Goal: Contribute content: Contribute content

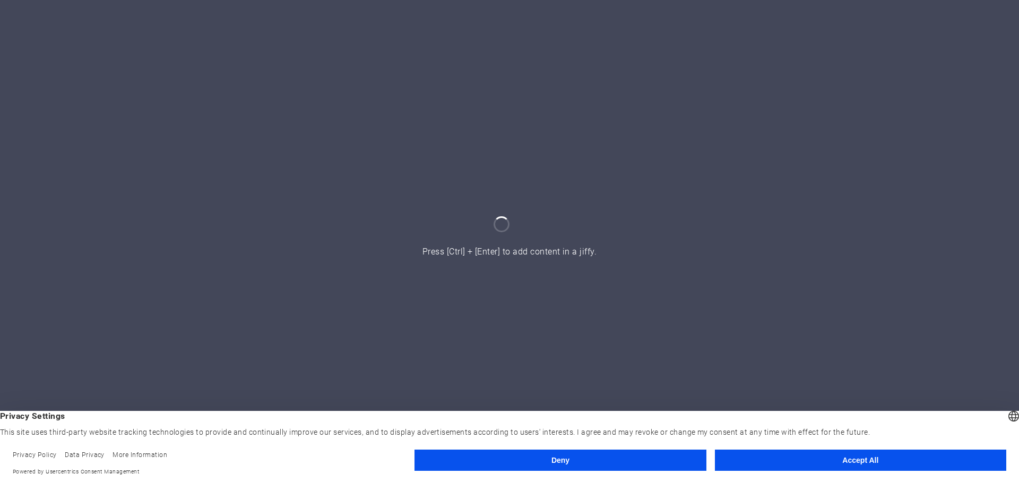
click at [805, 456] on button "Accept All" at bounding box center [860, 460] width 291 height 21
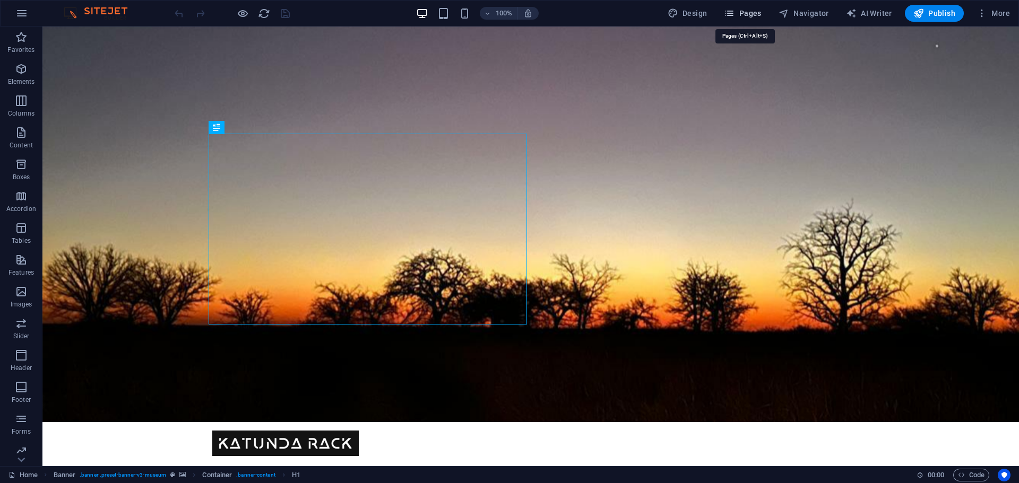
click at [745, 17] on span "Pages" at bounding box center [742, 13] width 37 height 11
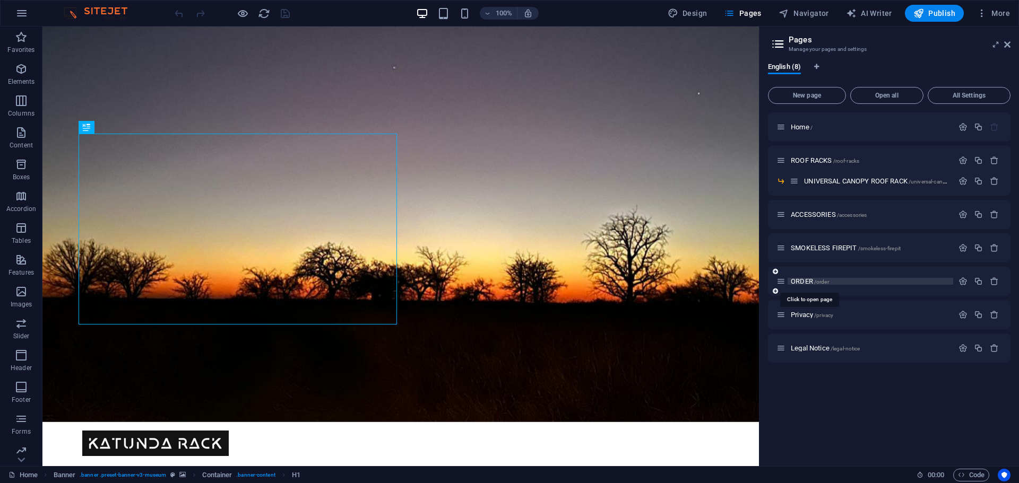
click at [800, 280] on span "ORDER /order" at bounding box center [810, 281] width 38 height 8
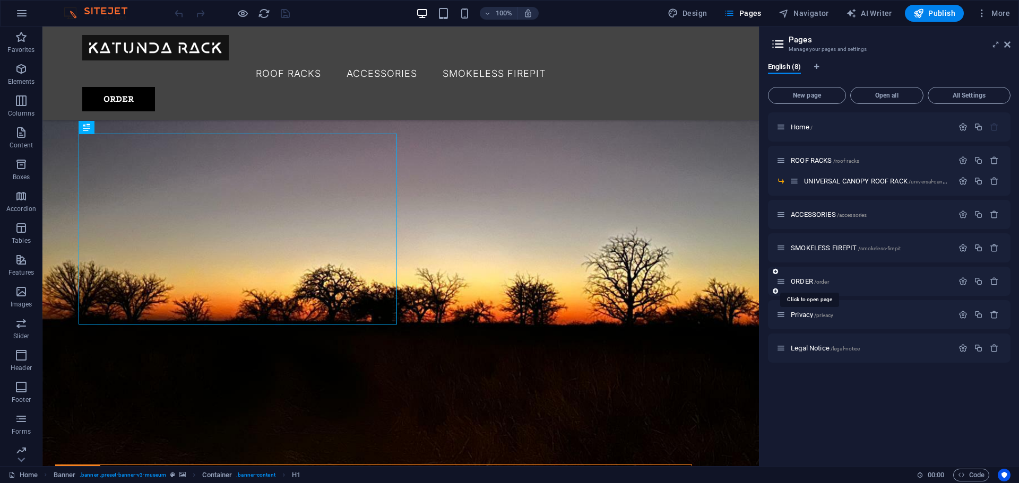
click at [801, 280] on div "ORDER /order" at bounding box center [889, 281] width 242 height 29
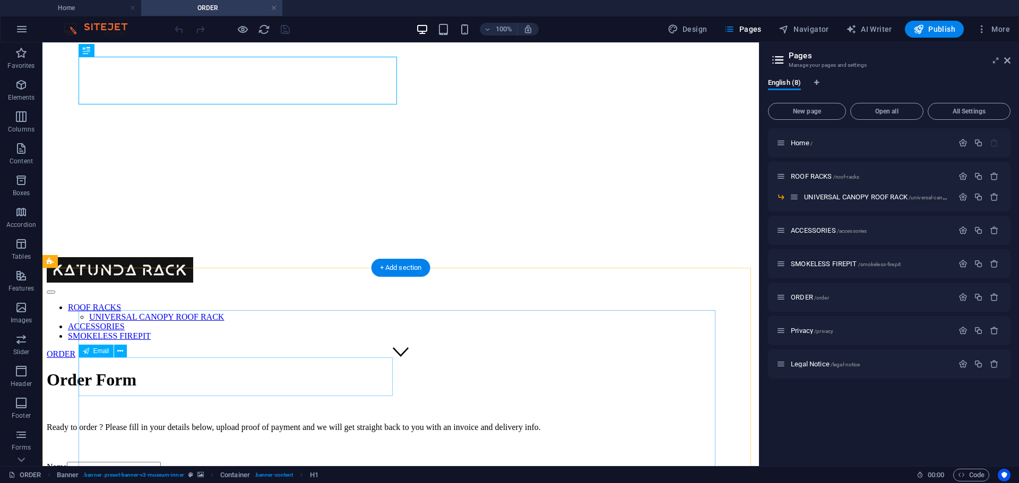
scroll to position [265, 0]
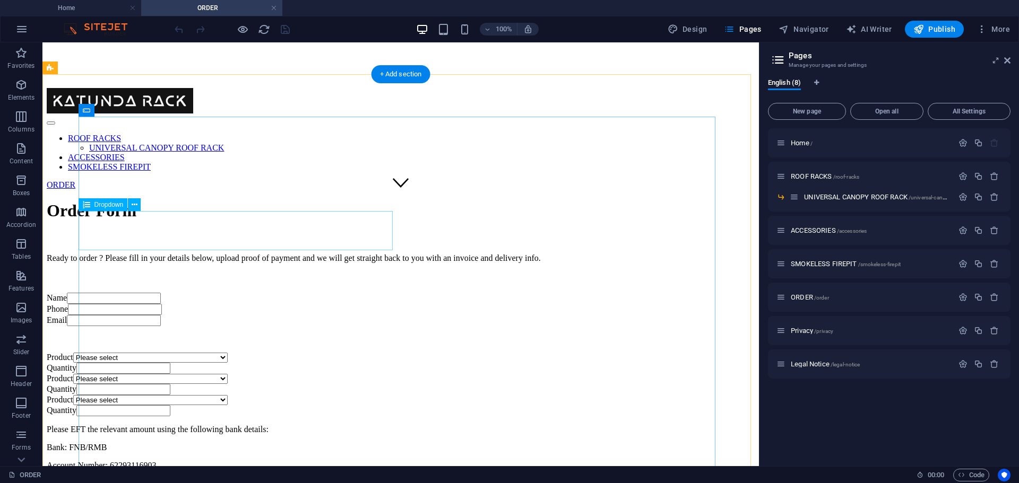
click at [237, 353] on div "Product Please select Smokeless Portable Firepit Universal Double Cab Canopy Ra…" at bounding box center [401, 358] width 708 height 10
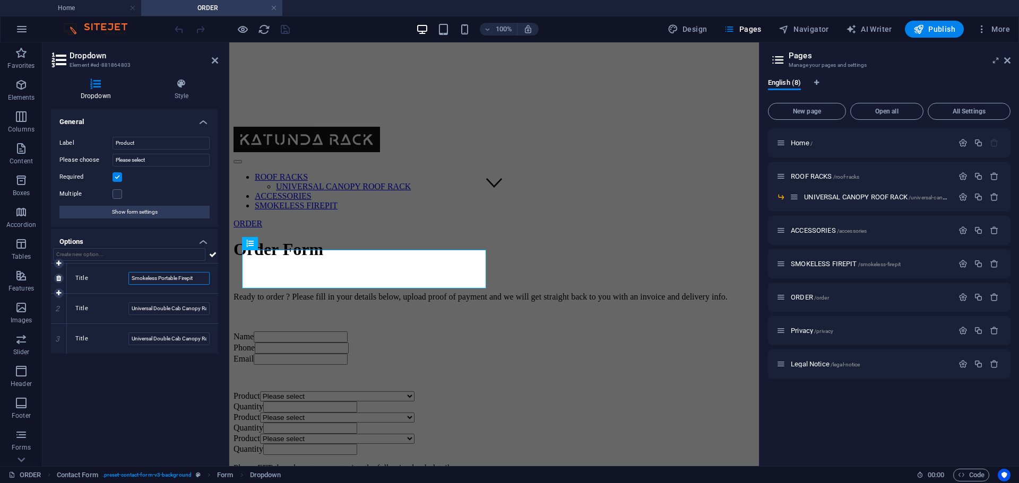
click at [204, 277] on input "Smokeless Portable Firepit" at bounding box center [168, 278] width 81 height 13
type input "Smokeless Portable Firepit @ R4999ea."
click at [195, 308] on input "Universal Double Cab Canopy Rack 1150mm" at bounding box center [168, 308] width 81 height 13
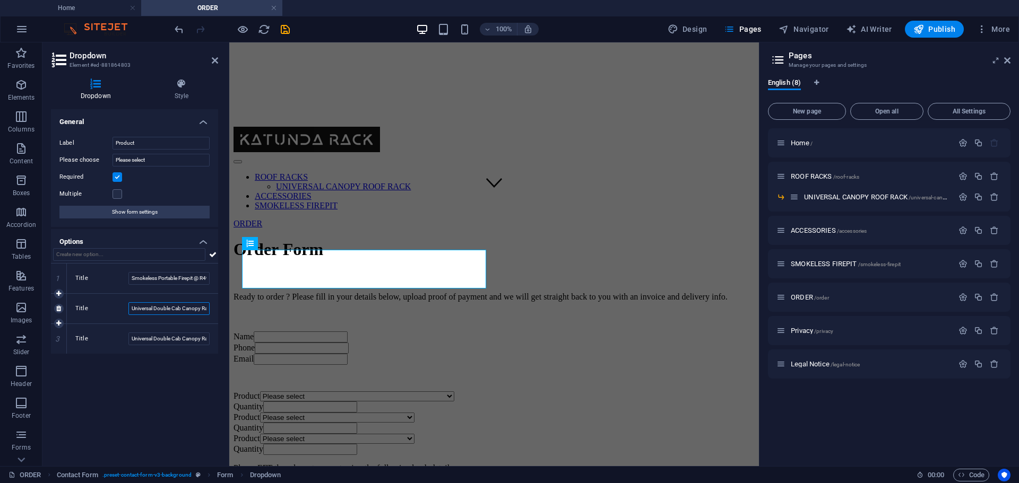
drag, startPoint x: 202, startPoint y: 308, endPoint x: 10, endPoint y: 250, distance: 200.9
click at [202, 308] on input "Universal Double Cab Canopy Rack 1150m @R5999ea.m" at bounding box center [168, 308] width 81 height 13
type input "Universal Double Cab Canopy Rack 1150m @R6199ea.m"
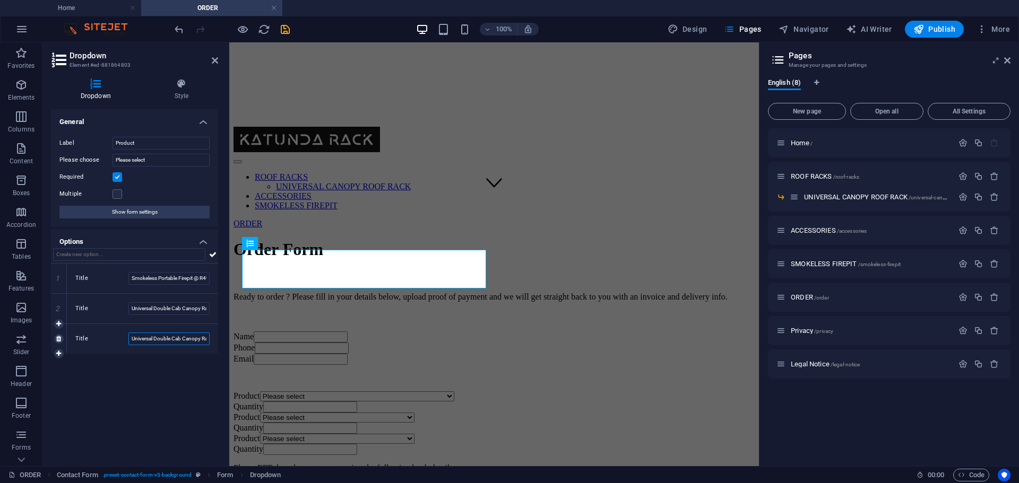
drag, startPoint x: 202, startPoint y: 336, endPoint x: 14, endPoint y: 289, distance: 193.5
click at [202, 336] on input "Universal Double Cab Canopy Rack 1050mm" at bounding box center [168, 339] width 81 height 13
click at [192, 336] on input "Universal Double Cab Canopy Rack 1050mm @ R5999ea" at bounding box center [168, 339] width 81 height 13
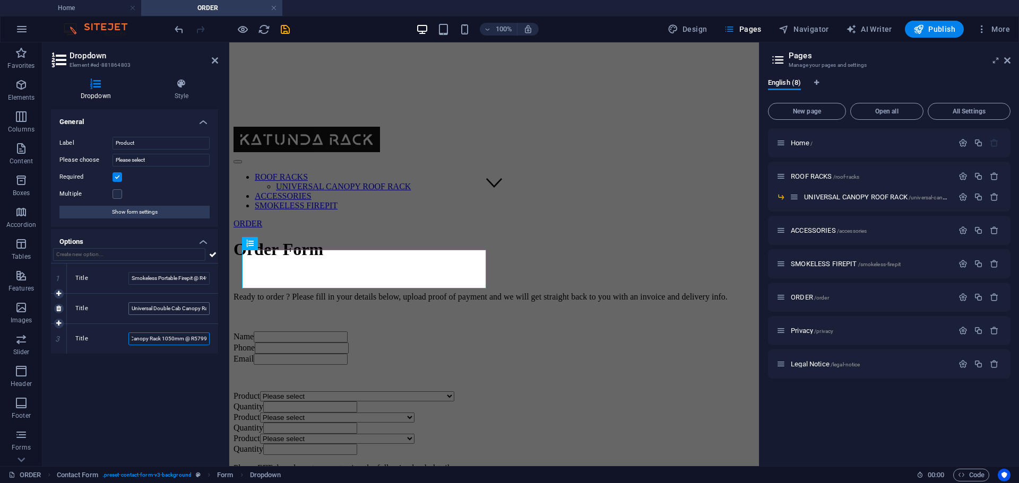
type input "Universal Double Cab Canopy Rack 1050mm @ R5799ea"
click at [204, 308] on input "Universal Double Cab Canopy Rack 1150m @R6199ea.m" at bounding box center [168, 308] width 81 height 13
click at [193, 308] on input "Universal Double Cab Canopy Rack 1150m @R6199ea.m" at bounding box center [168, 308] width 81 height 13
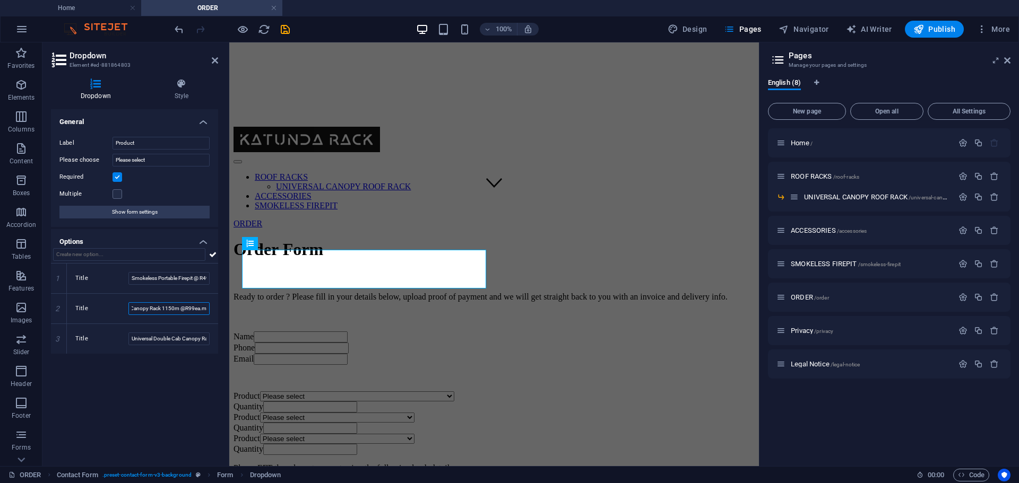
scroll to position [0, 53]
type input "Universal Double Cab Canopy Rack 1150m @R5999ea.m"
click at [195, 335] on input "Universal Double Cab Canopy Rack 1050mm @ R5799ea" at bounding box center [168, 339] width 81 height 13
click at [199, 278] on input "Smokeless Portable Firepit @ R4999ea." at bounding box center [168, 278] width 81 height 13
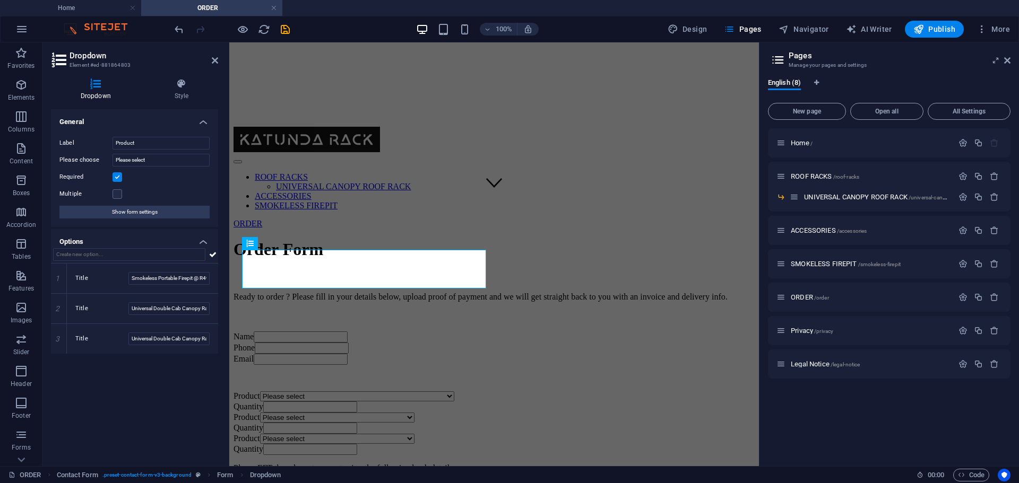
click at [204, 381] on div "General Label Product Please choose Please select Required Multiple Show form s…" at bounding box center [134, 283] width 167 height 349
click at [193, 381] on div "General Label Product Please choose Please select Required Multiple Show form s…" at bounding box center [134, 283] width 167 height 349
click at [813, 265] on span "SMOKELESS FIREPIT /smokeless-firepit" at bounding box center [846, 264] width 110 height 8
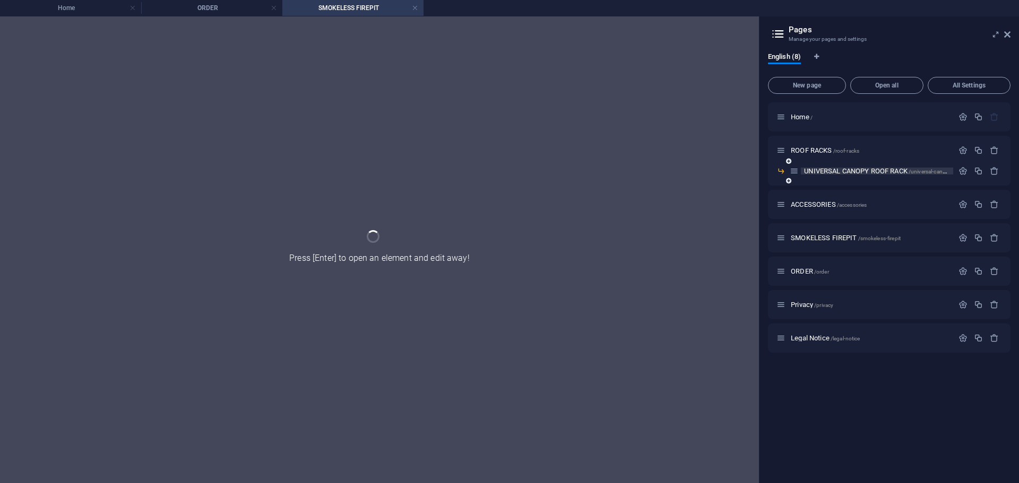
click at [836, 171] on span "UNIVERSAL CANOPY ROOF RACK /universal-canopy-roof-rack" at bounding box center [889, 171] width 170 height 8
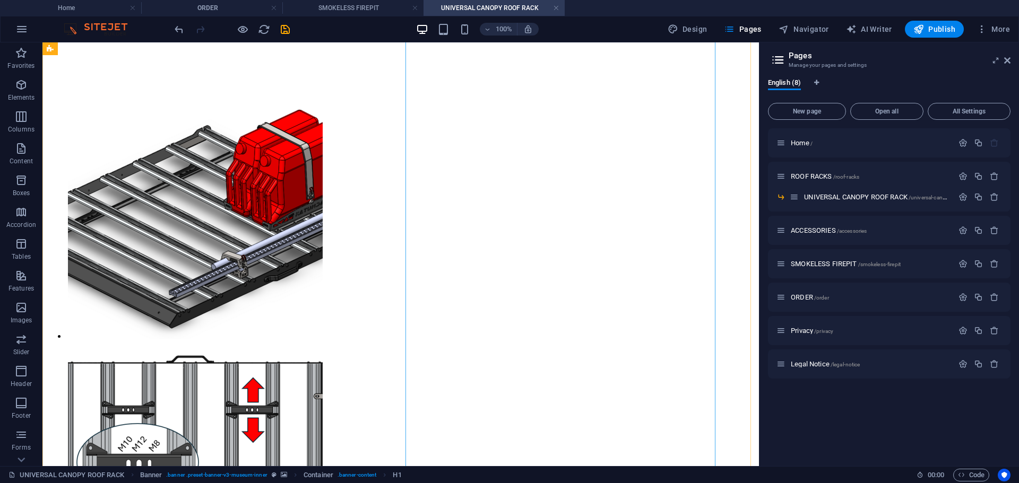
scroll to position [637, 0]
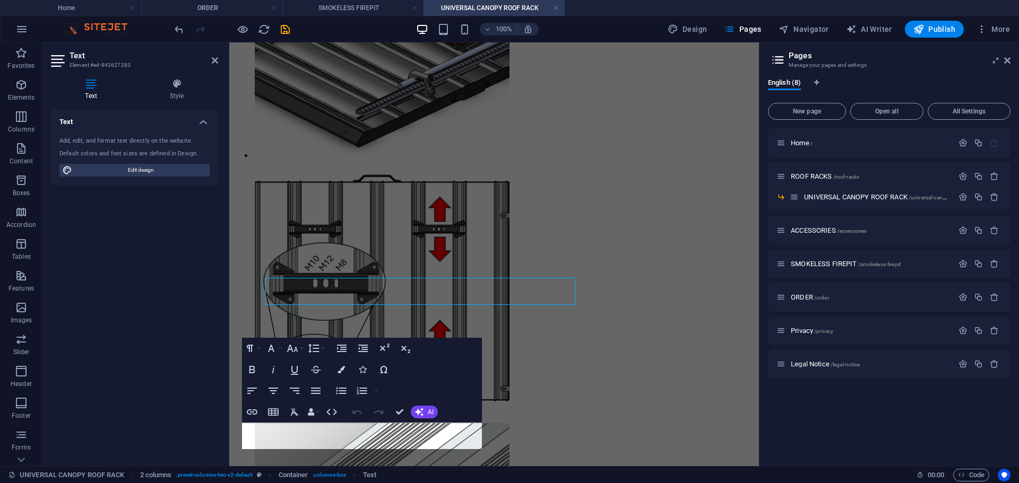
scroll to position [661, 0]
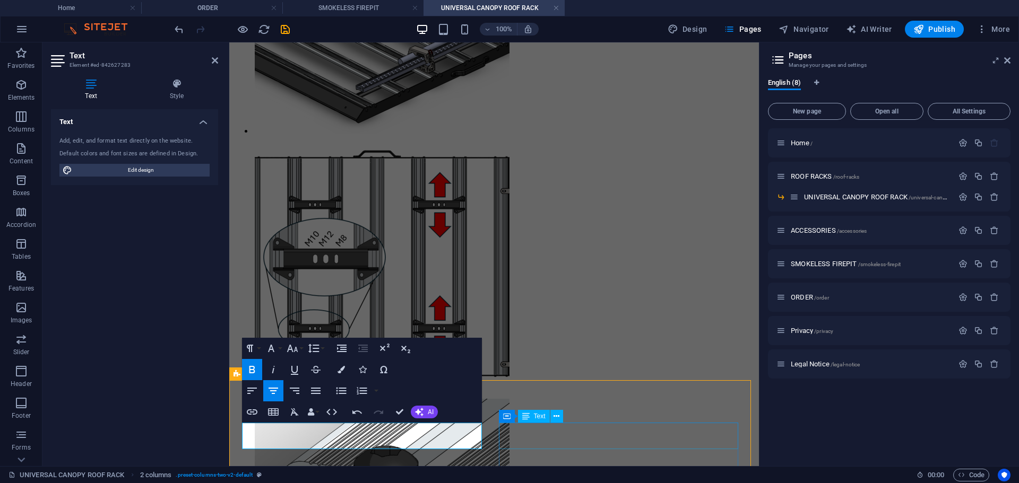
scroll to position [516, 0]
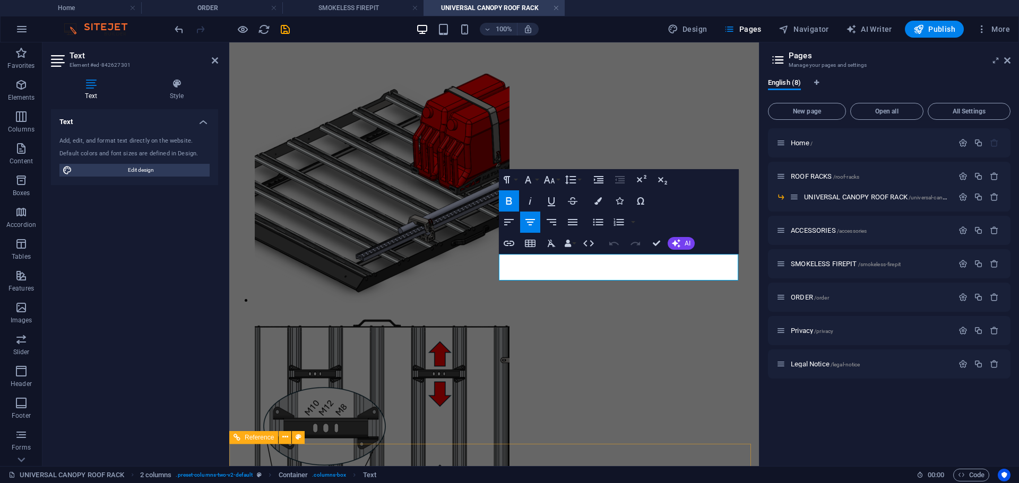
scroll to position [830, 0]
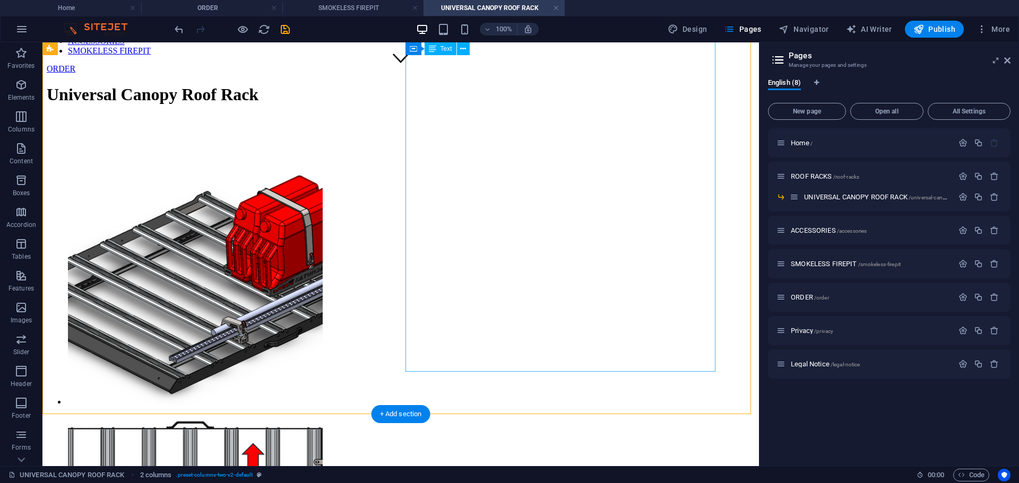
scroll to position [380, 0]
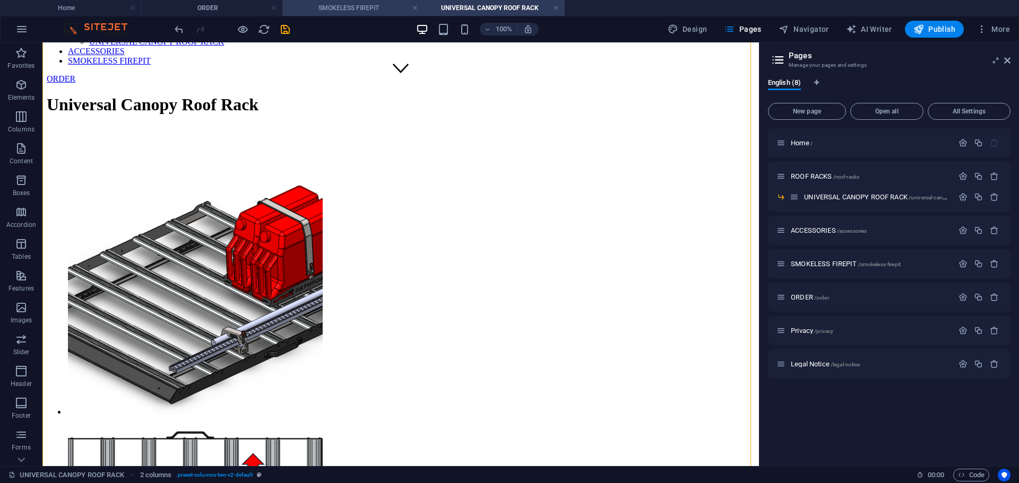
click at [350, 13] on h4 "SMOKELESS FIREPIT" at bounding box center [352, 8] width 141 height 12
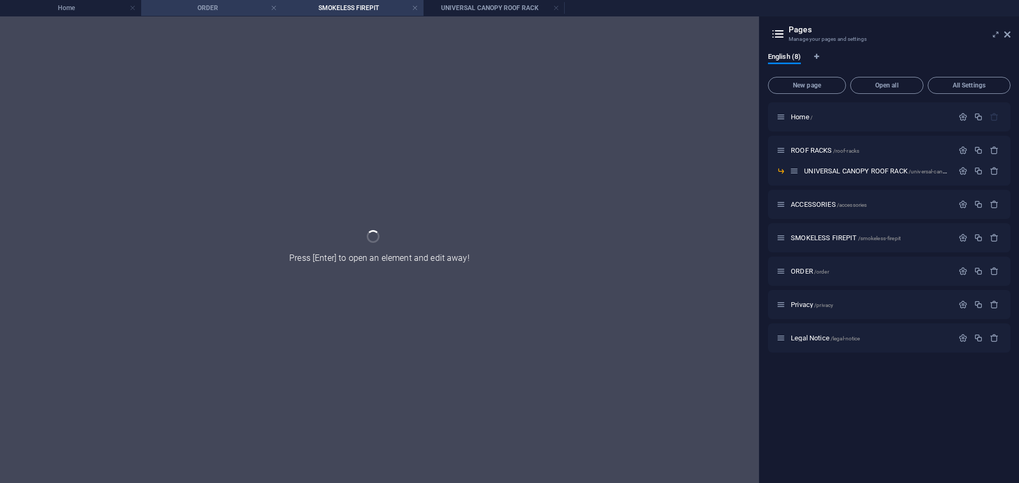
click at [224, 3] on h4 "ORDER" at bounding box center [211, 8] width 141 height 12
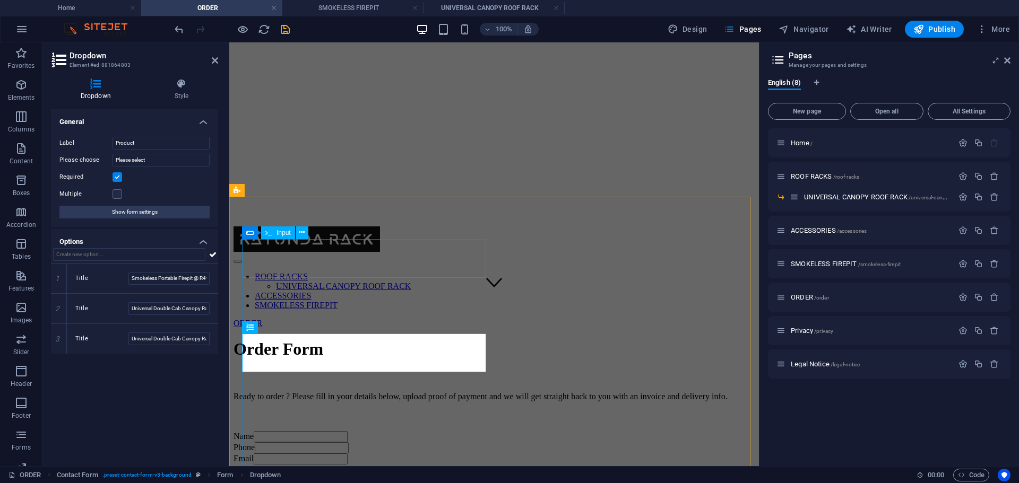
scroll to position [159, 0]
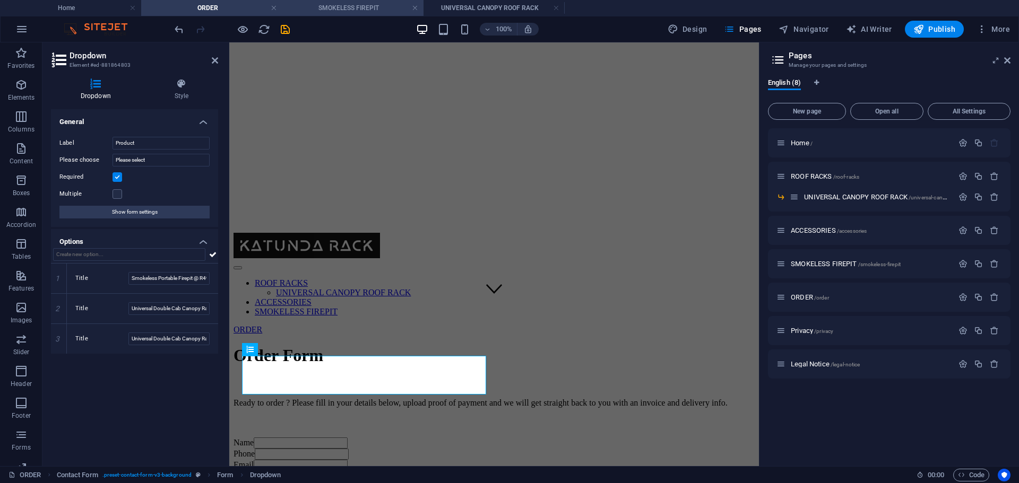
click at [358, 11] on h4 "SMOKELESS FIREPIT" at bounding box center [352, 8] width 141 height 12
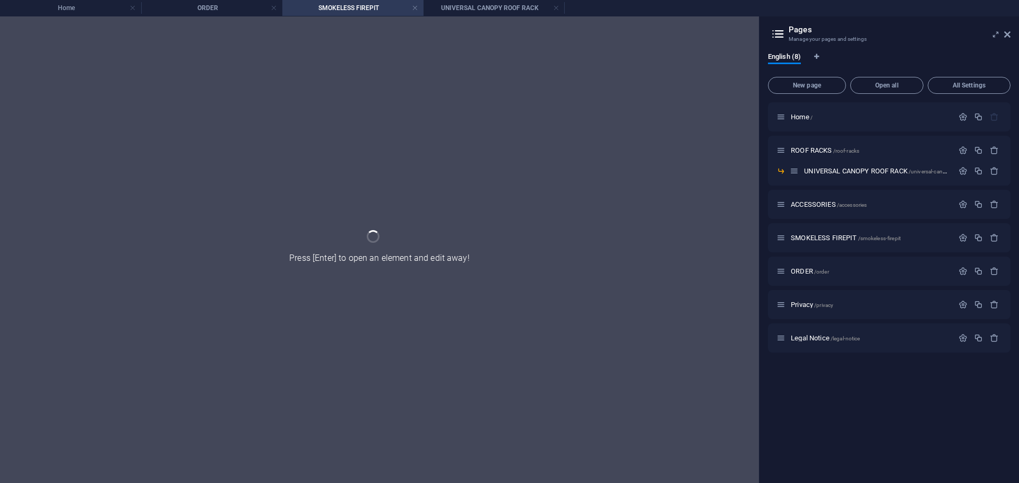
scroll to position [0, 0]
click at [457, 3] on h4 "UNIVERSAL CANOPY ROOF RACK" at bounding box center [493, 8] width 141 height 12
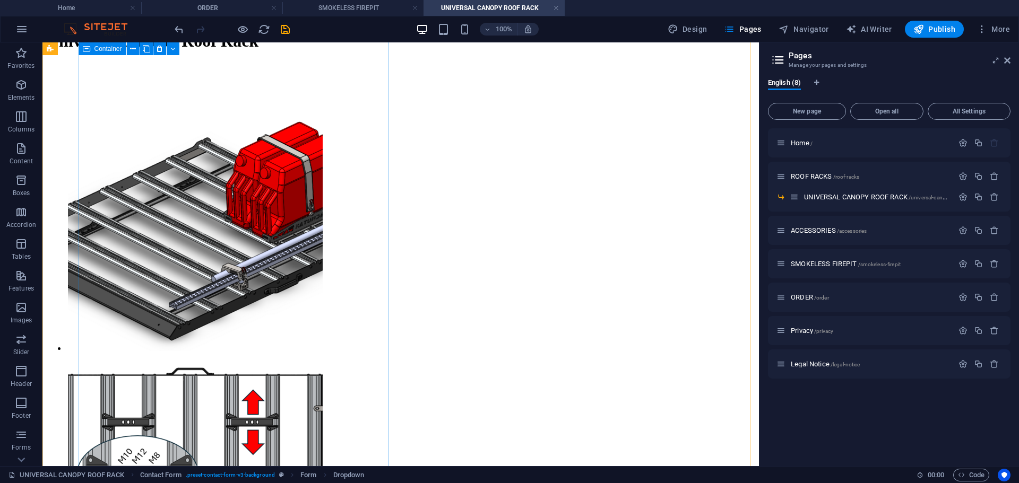
scroll to position [645, 0]
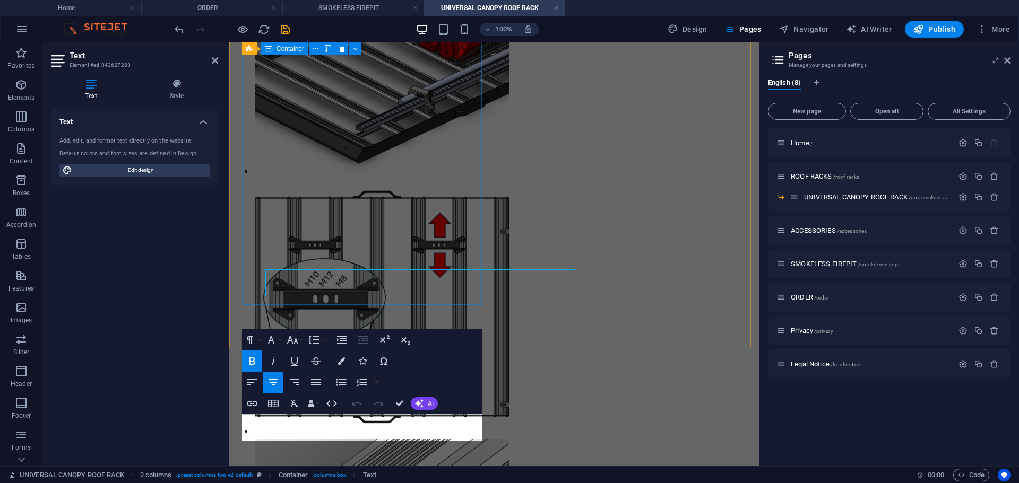
scroll to position [670, 0]
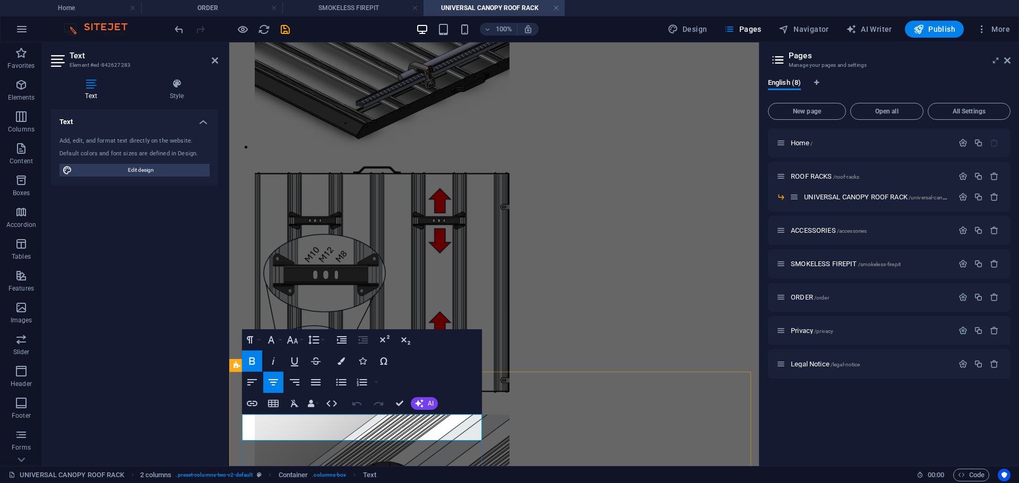
drag, startPoint x: 332, startPoint y: 428, endPoint x: 462, endPoint y: 431, distance: 130.0
click at [296, 339] on icon "button" at bounding box center [292, 339] width 11 height 7
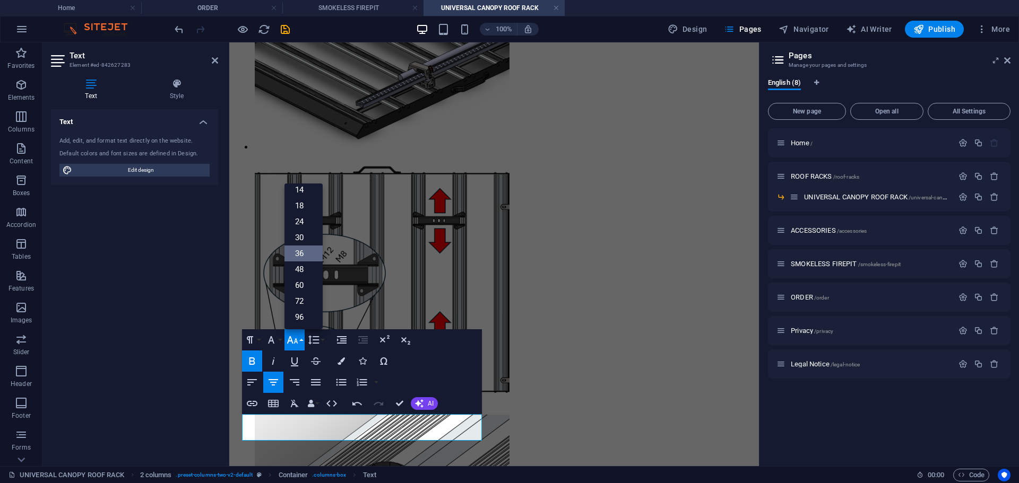
scroll to position [85, 0]
click at [310, 207] on link "18" at bounding box center [303, 206] width 38 height 16
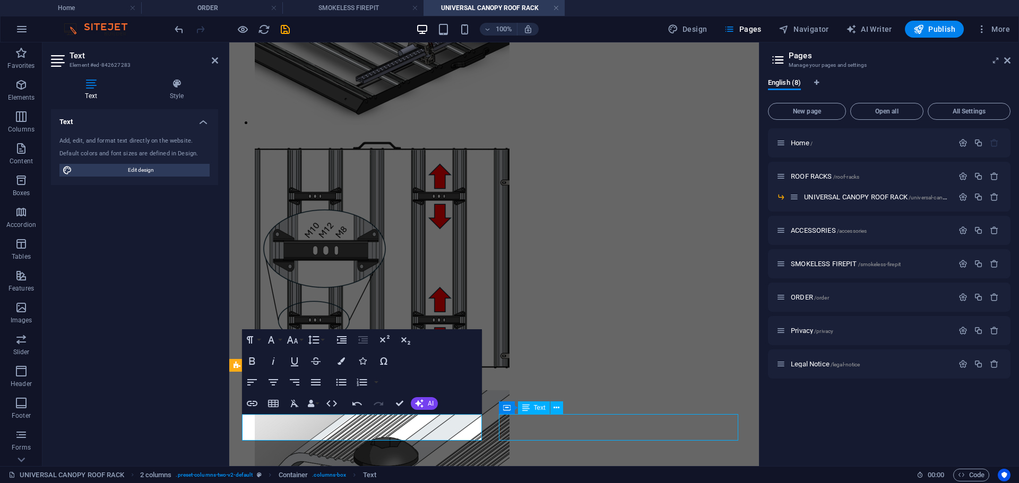
scroll to position [645, 0]
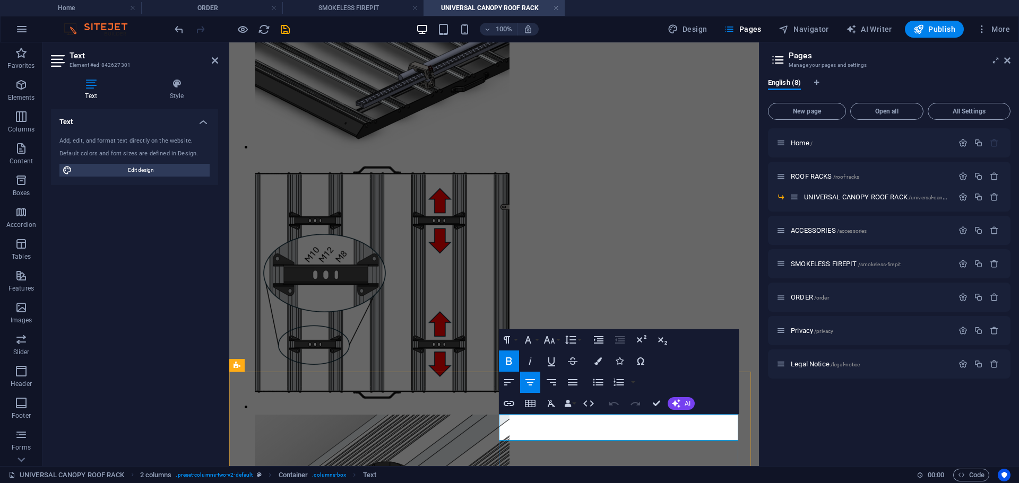
drag, startPoint x: 589, startPoint y: 429, endPoint x: 713, endPoint y: 423, distance: 123.8
click at [557, 339] on button "Font Size" at bounding box center [551, 339] width 20 height 21
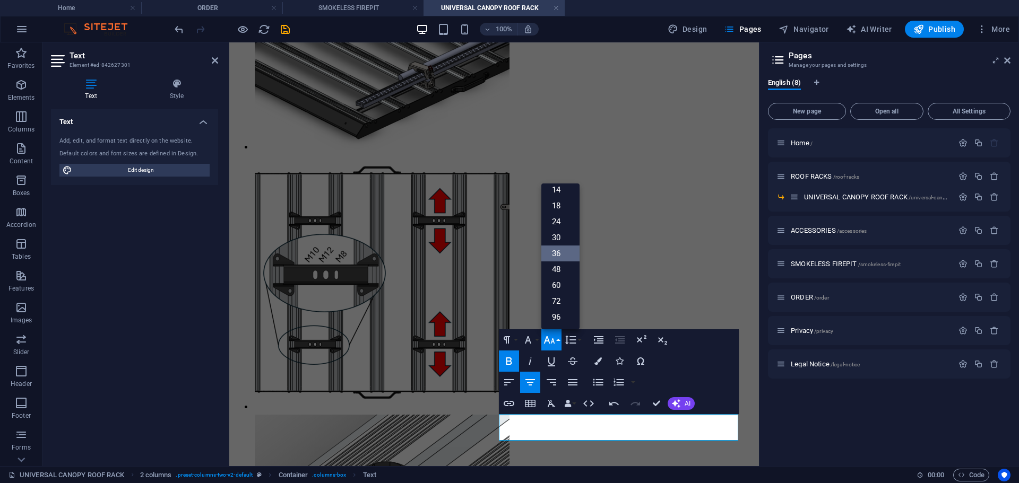
scroll to position [85, 0]
click at [560, 207] on link "18" at bounding box center [560, 206] width 38 height 16
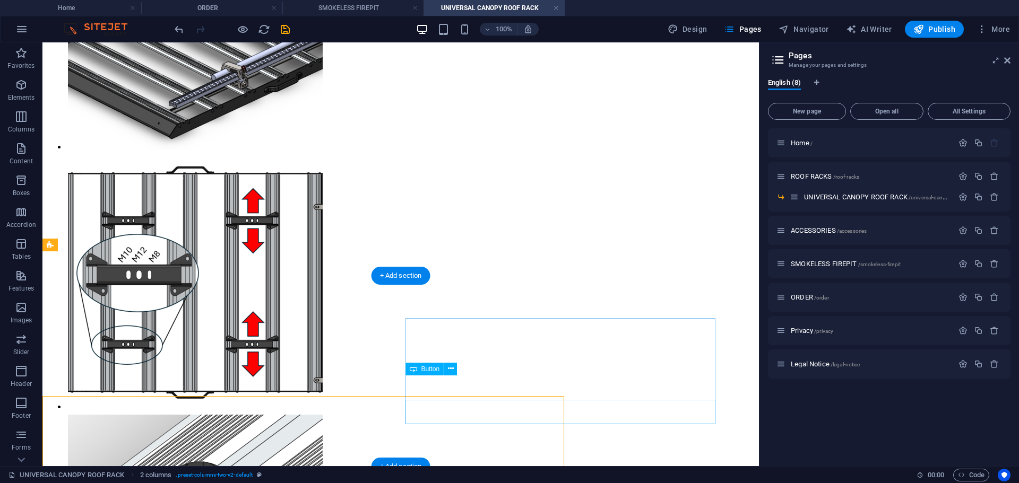
scroll to position [645, 0]
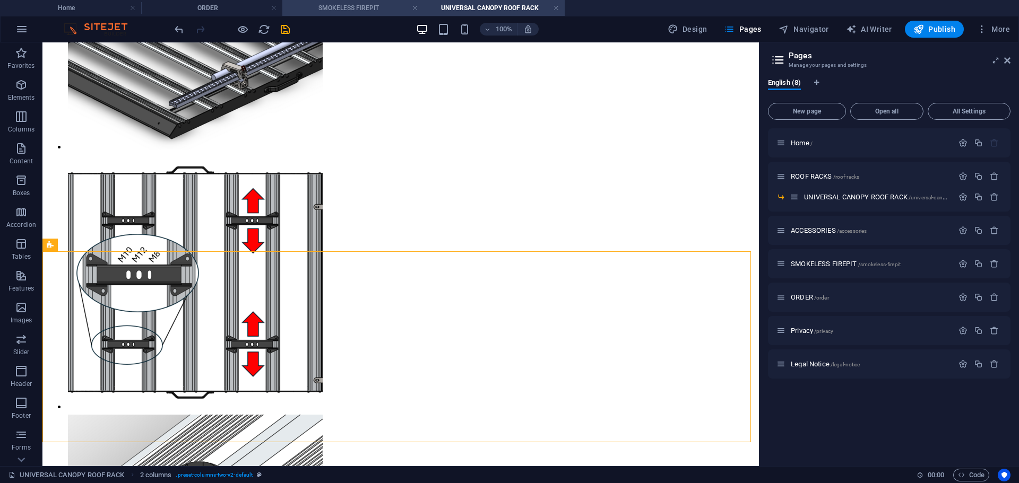
click at [346, 8] on h4 "SMOKELESS FIREPIT" at bounding box center [352, 8] width 141 height 12
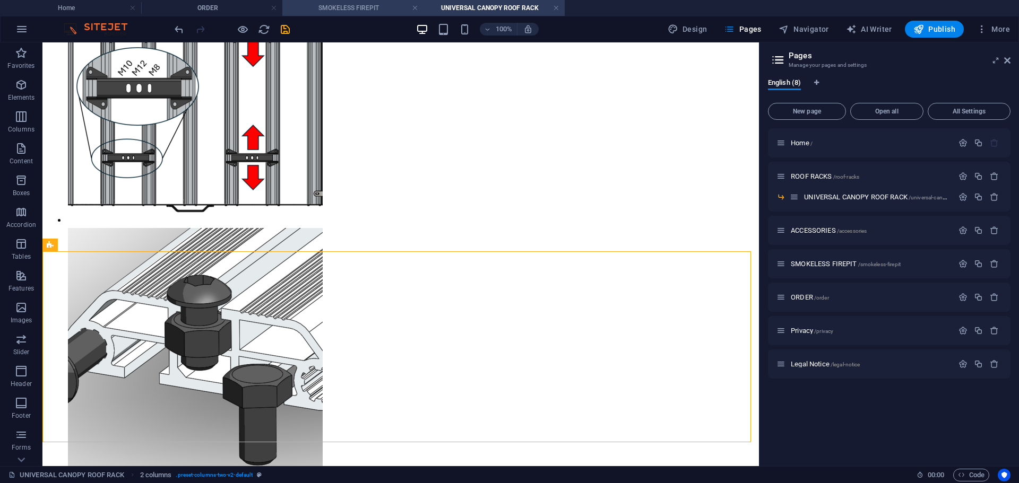
scroll to position [0, 0]
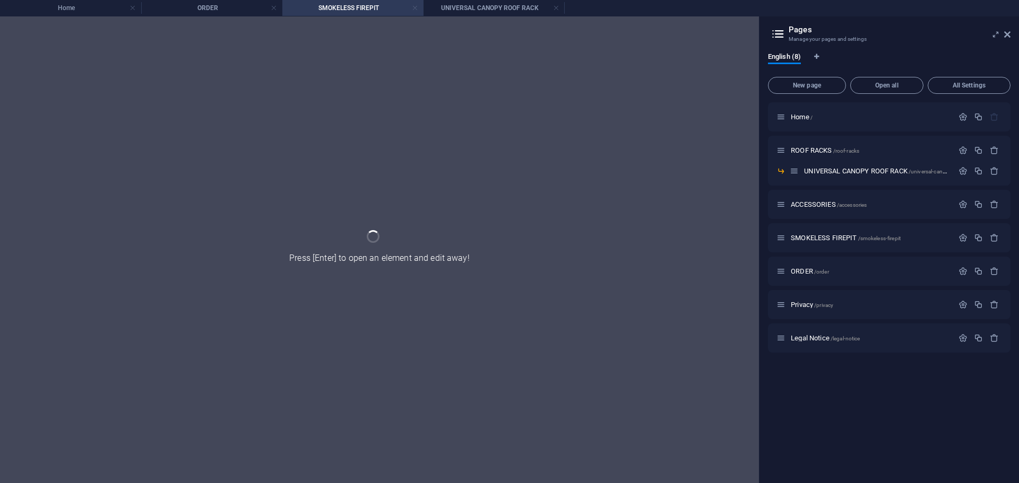
click at [414, 10] on link at bounding box center [415, 8] width 6 height 10
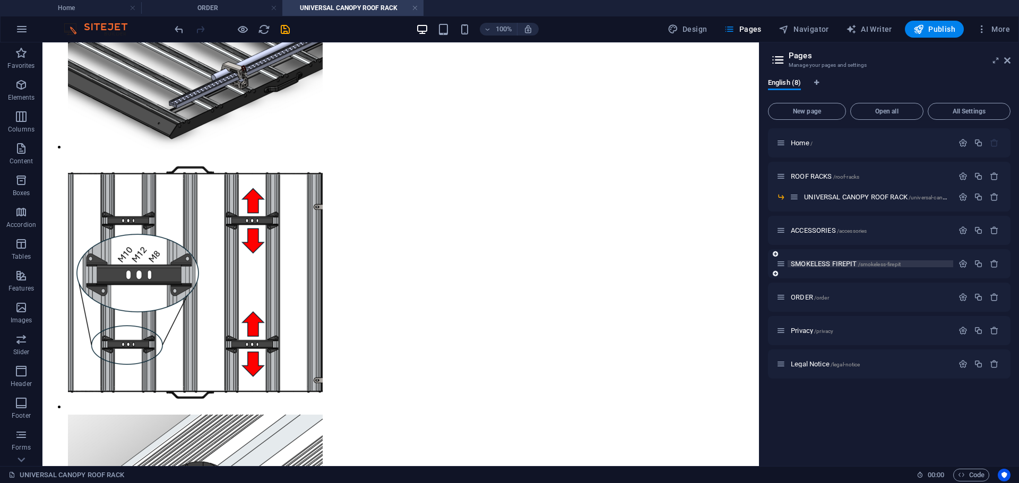
click at [823, 261] on span "SMOKELESS FIREPIT /smokeless-firepit" at bounding box center [846, 264] width 110 height 8
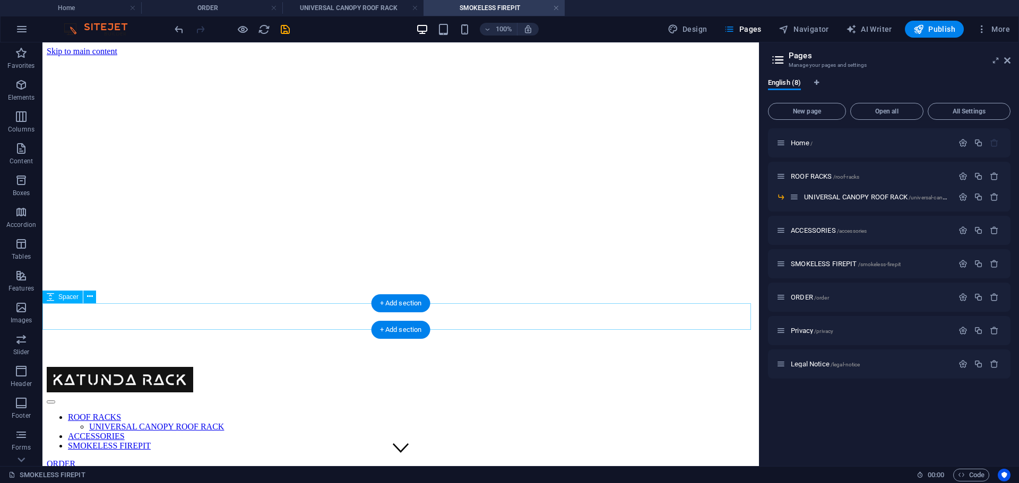
scroll to position [637, 0]
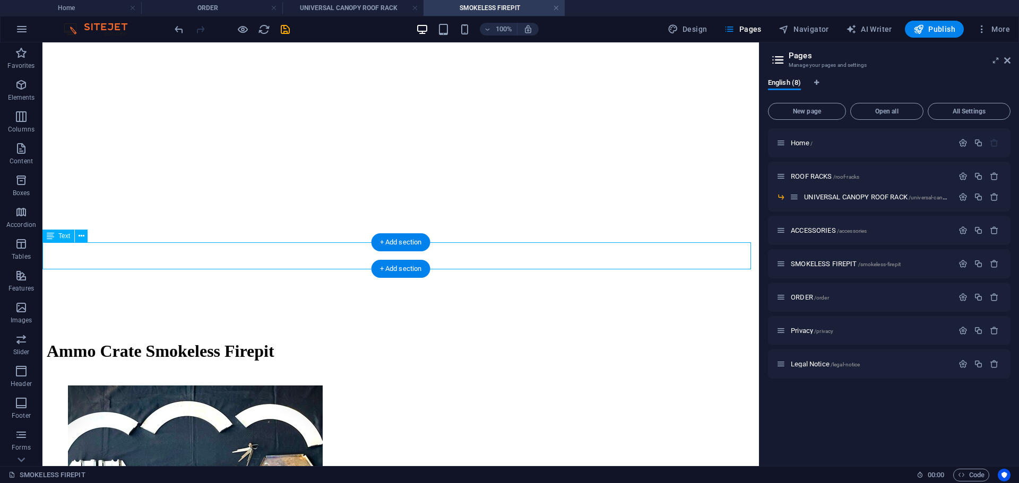
scroll to position [674, 0]
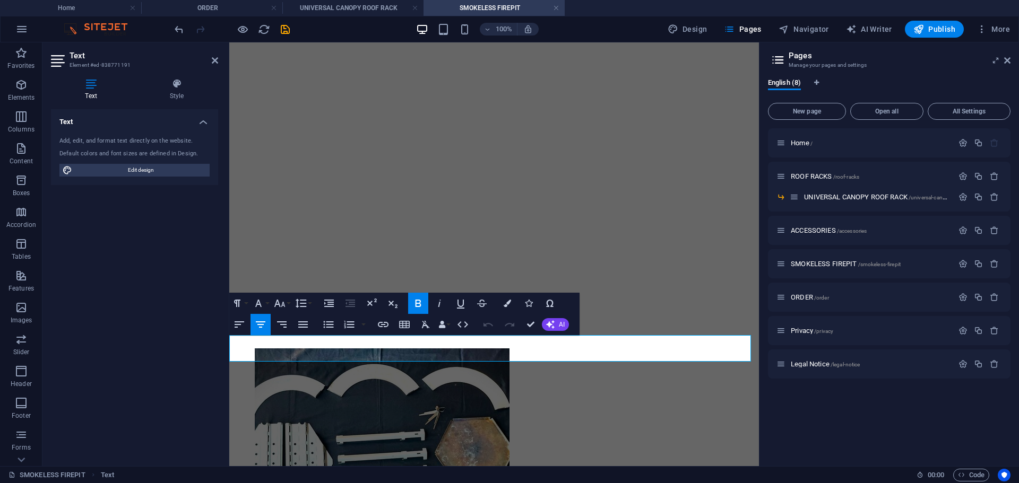
drag, startPoint x: 462, startPoint y: 345, endPoint x: 519, endPoint y: 350, distance: 58.0
drag, startPoint x: 521, startPoint y: 351, endPoint x: 642, endPoint y: 349, distance: 121.5
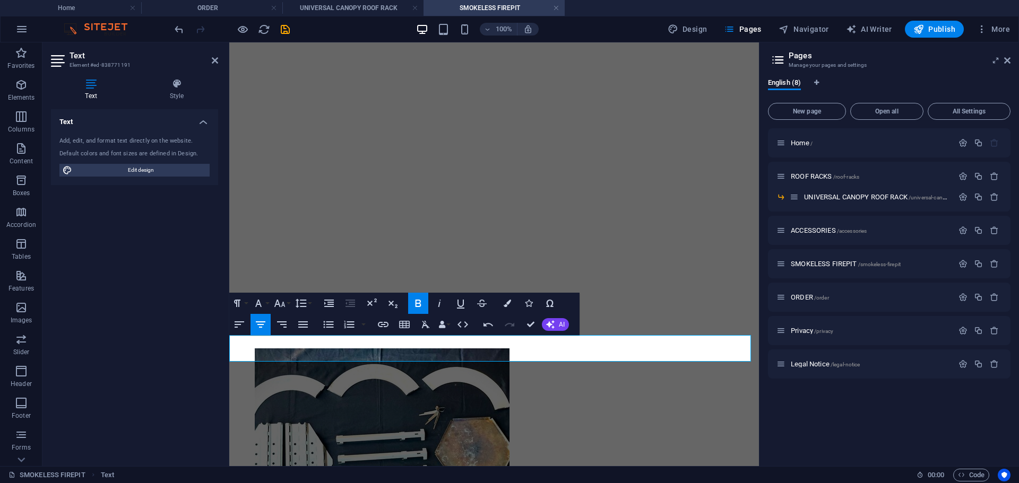
click at [283, 303] on icon "button" at bounding box center [279, 303] width 11 height 7
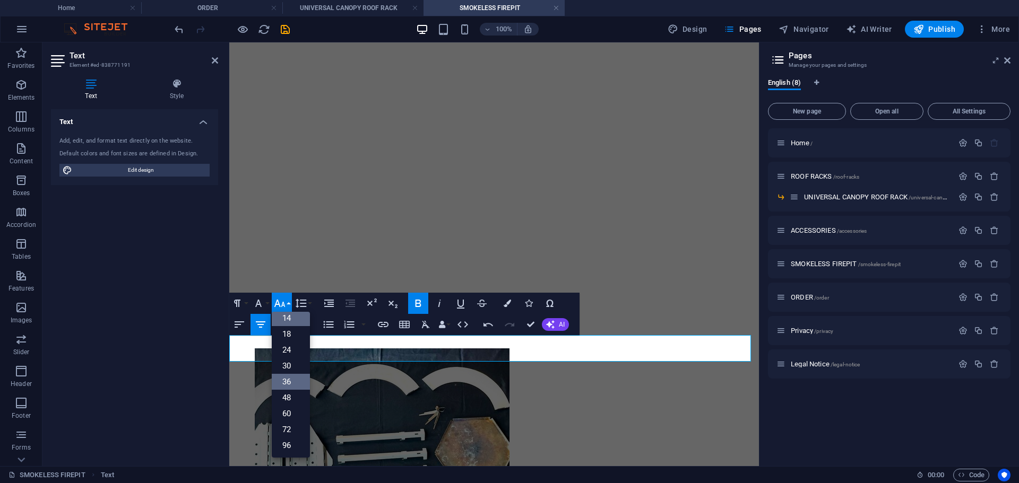
scroll to position [85, 0]
click at [295, 326] on link "18" at bounding box center [291, 334] width 38 height 16
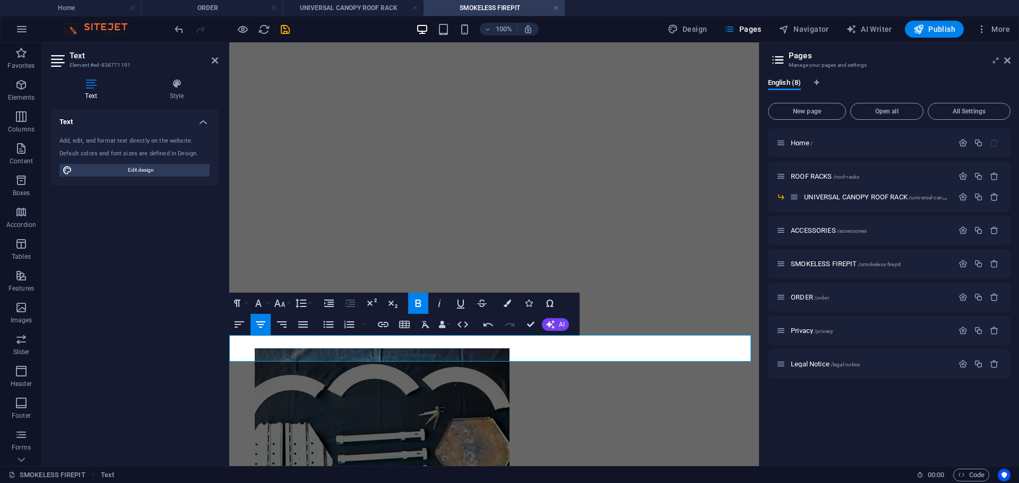
drag, startPoint x: 350, startPoint y: 351, endPoint x: 384, endPoint y: 349, distance: 34.0
click at [282, 301] on icon "button" at bounding box center [279, 303] width 13 height 13
click at [296, 345] on link "24" at bounding box center [291, 350] width 38 height 16
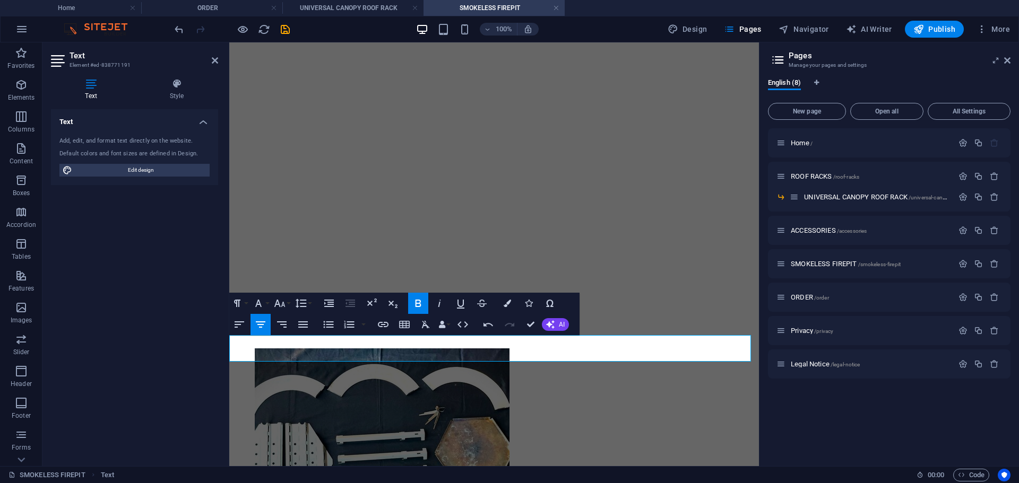
drag, startPoint x: 455, startPoint y: 349, endPoint x: 483, endPoint y: 345, distance: 28.4
click at [288, 305] on button "Font Size" at bounding box center [282, 303] width 20 height 21
click at [293, 342] on link "24" at bounding box center [291, 350] width 38 height 16
drag, startPoint x: 386, startPoint y: 349, endPoint x: 447, endPoint y: 353, distance: 61.1
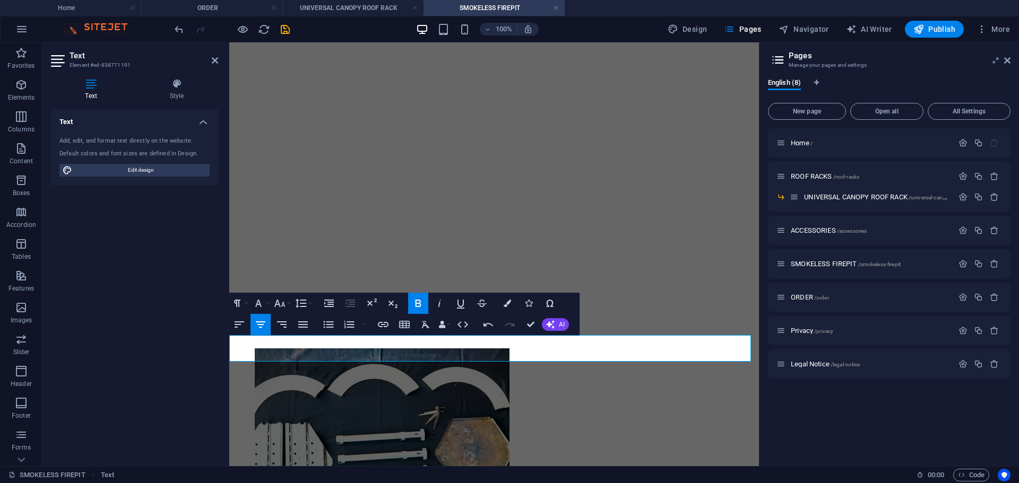
click at [485, 310] on button "Strikethrough" at bounding box center [482, 303] width 20 height 21
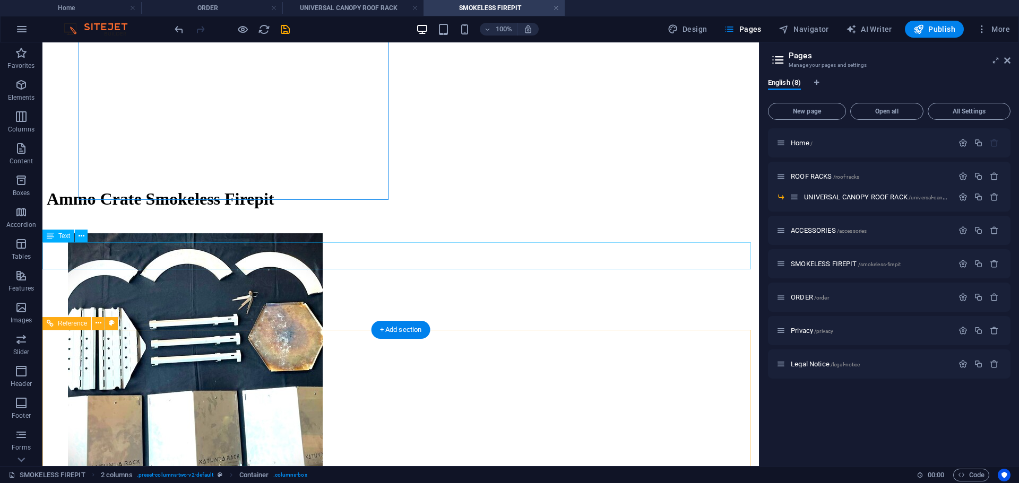
scroll to position [637, 0]
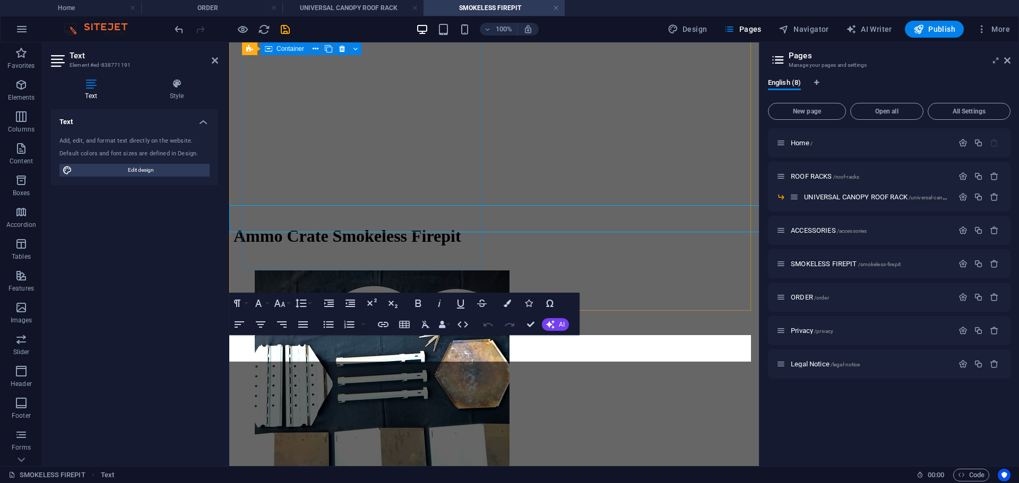
scroll to position [674, 0]
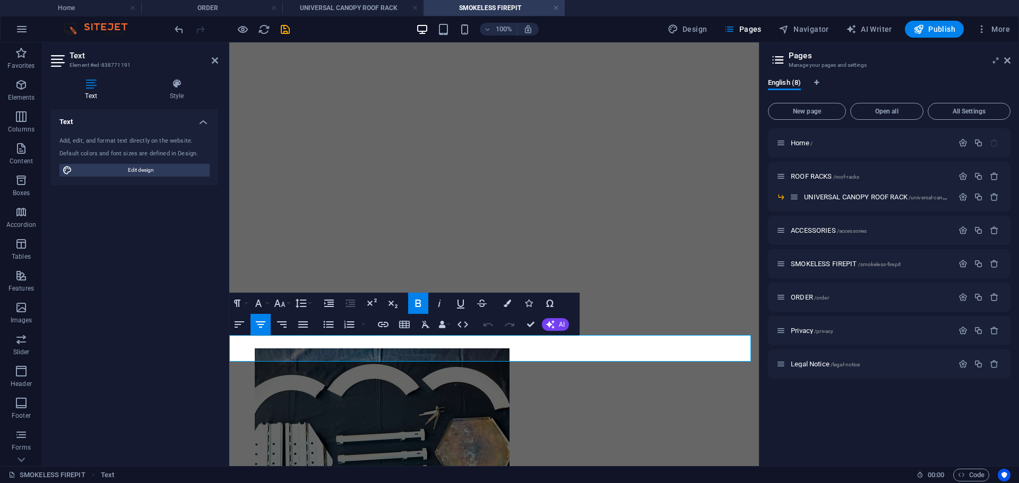
drag, startPoint x: 457, startPoint y: 350, endPoint x: 547, endPoint y: 349, distance: 90.2
click at [259, 307] on icon "button" at bounding box center [258, 303] width 13 height 13
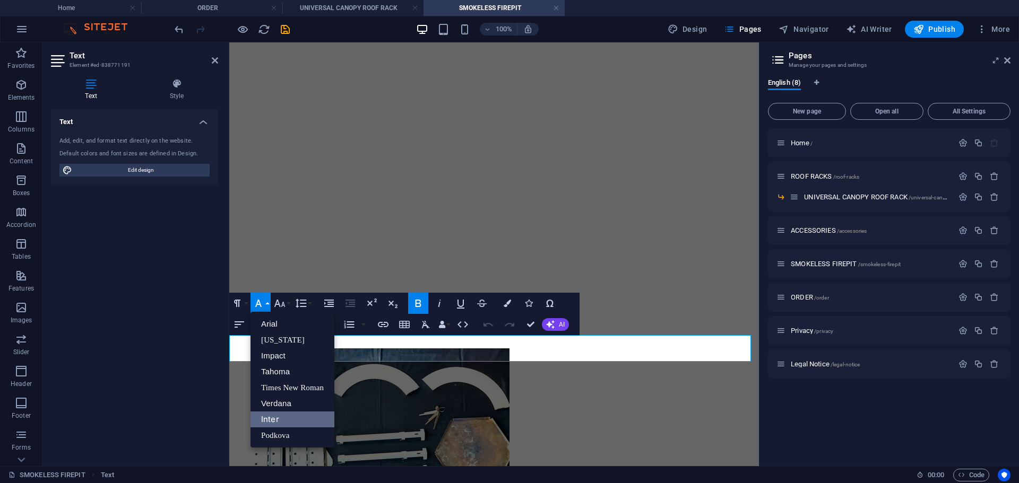
scroll to position [0, 0]
click at [281, 358] on link "Impact" at bounding box center [292, 356] width 84 height 16
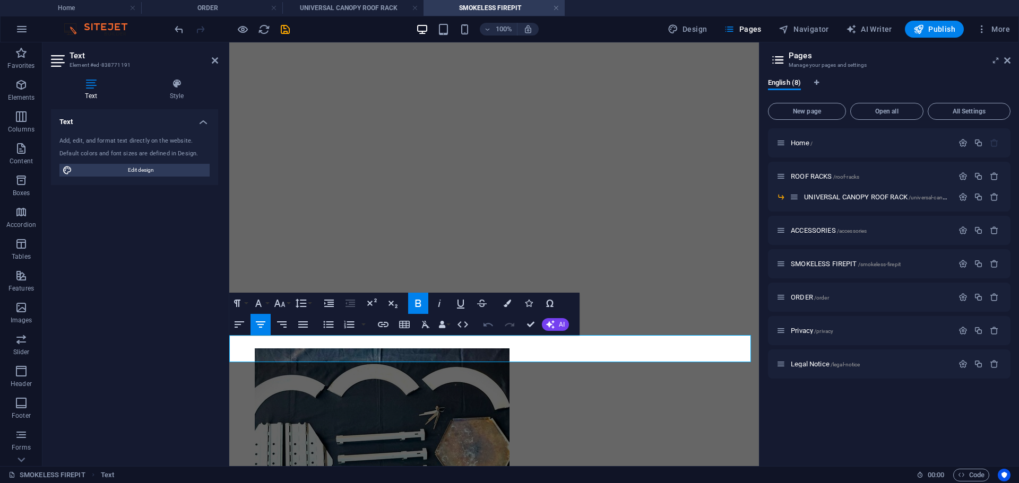
click at [486, 328] on icon "button" at bounding box center [488, 324] width 13 height 13
click at [511, 300] on button "Colors" at bounding box center [507, 303] width 20 height 21
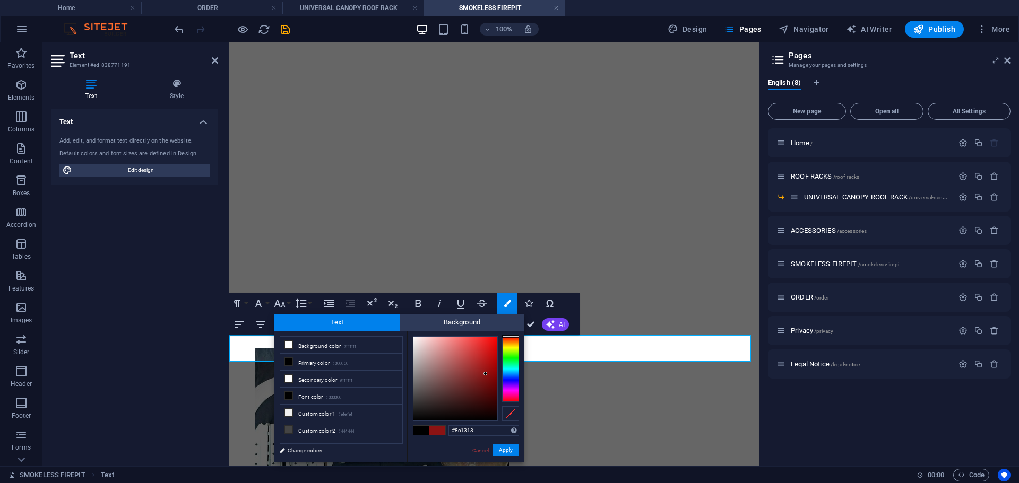
click at [485, 374] on div at bounding box center [455, 379] width 84 height 84
click at [482, 381] on div at bounding box center [455, 379] width 84 height 84
click at [514, 341] on div at bounding box center [510, 369] width 17 height 66
type input "#771414"
click at [511, 336] on div at bounding box center [510, 369] width 17 height 66
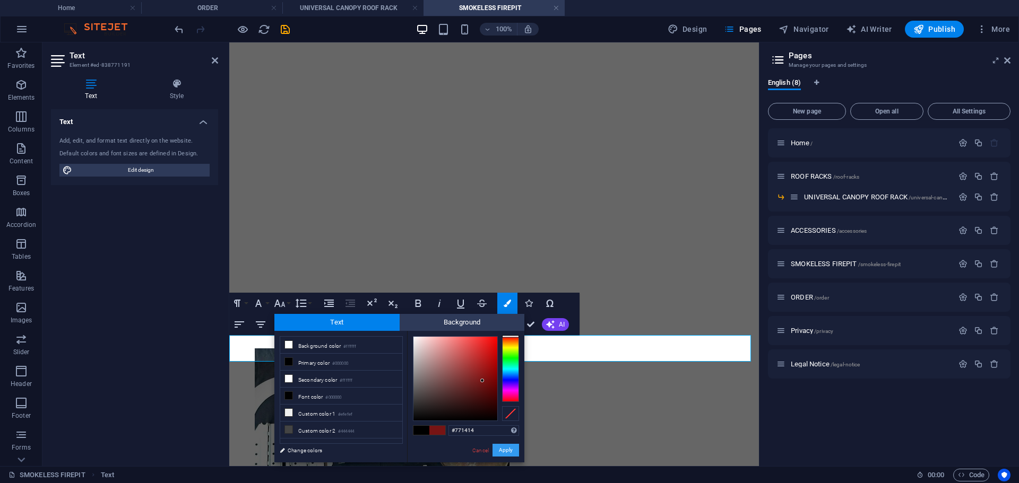
click at [505, 450] on button "Apply" at bounding box center [505, 450] width 27 height 13
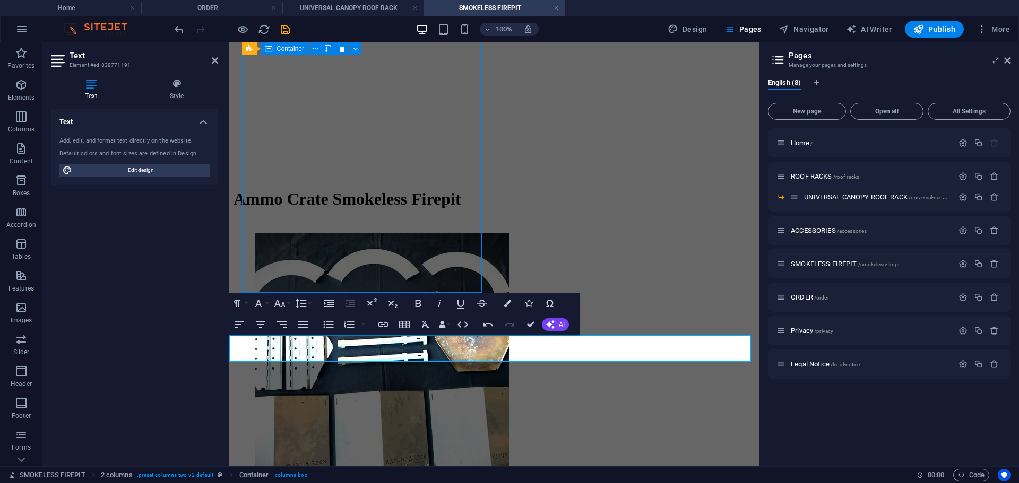
scroll to position [637, 0]
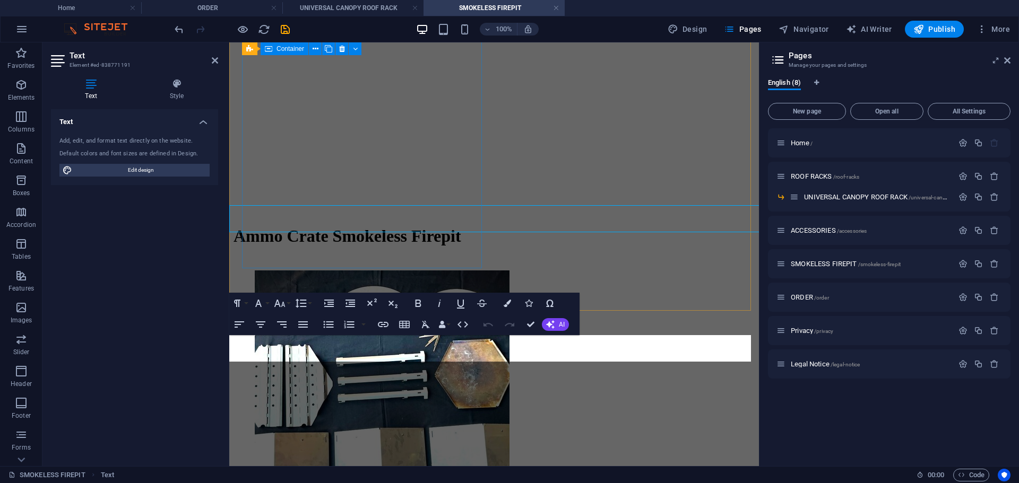
scroll to position [674, 0]
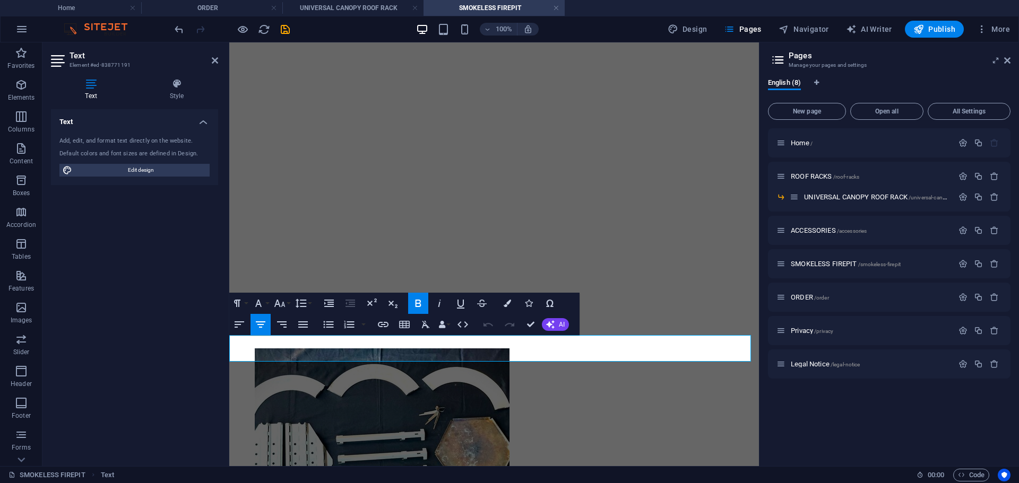
drag, startPoint x: 457, startPoint y: 351, endPoint x: 550, endPoint y: 351, distance: 92.9
click at [510, 303] on icon "button" at bounding box center [507, 303] width 7 height 7
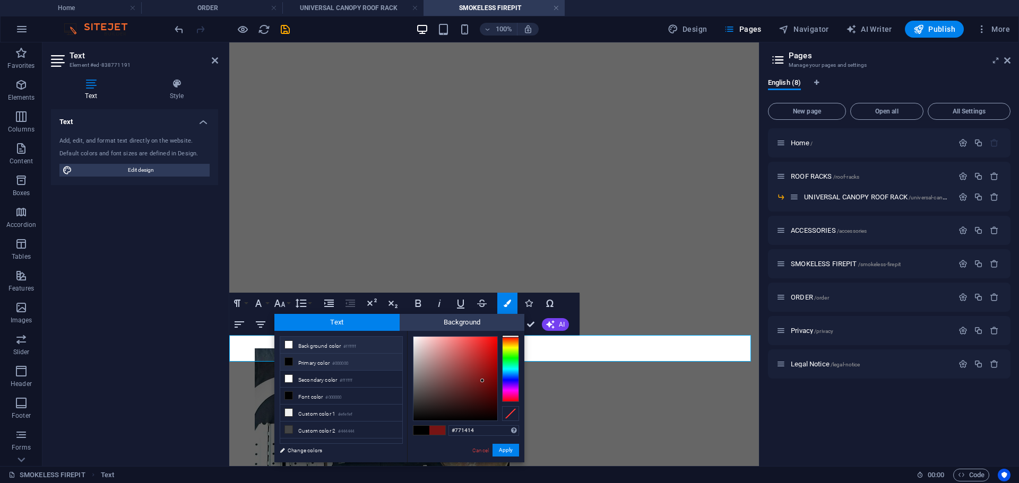
click at [331, 348] on li "Background color #ffffff" at bounding box center [341, 345] width 122 height 17
type input "#f40e0e"
click at [492, 340] on div at bounding box center [455, 379] width 84 height 84
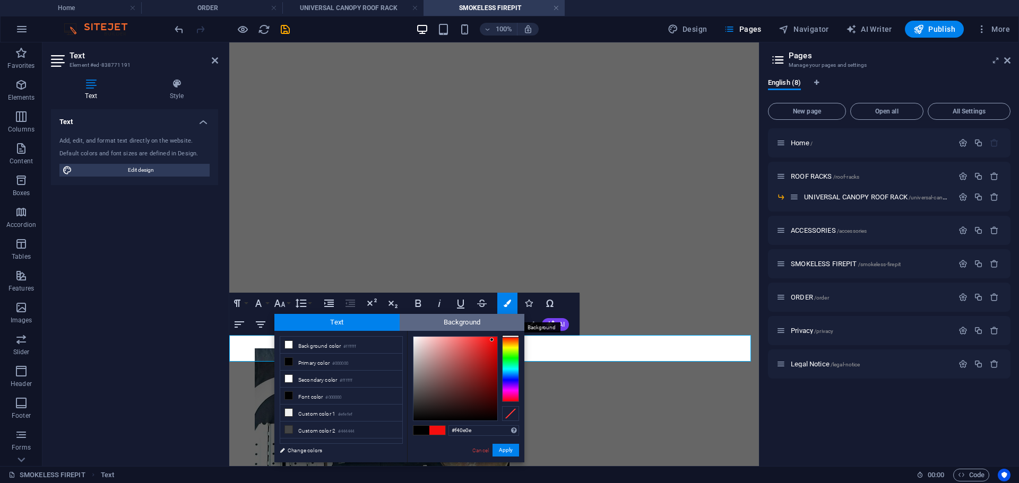
click at [443, 319] on span "Background" at bounding box center [462, 322] width 125 height 17
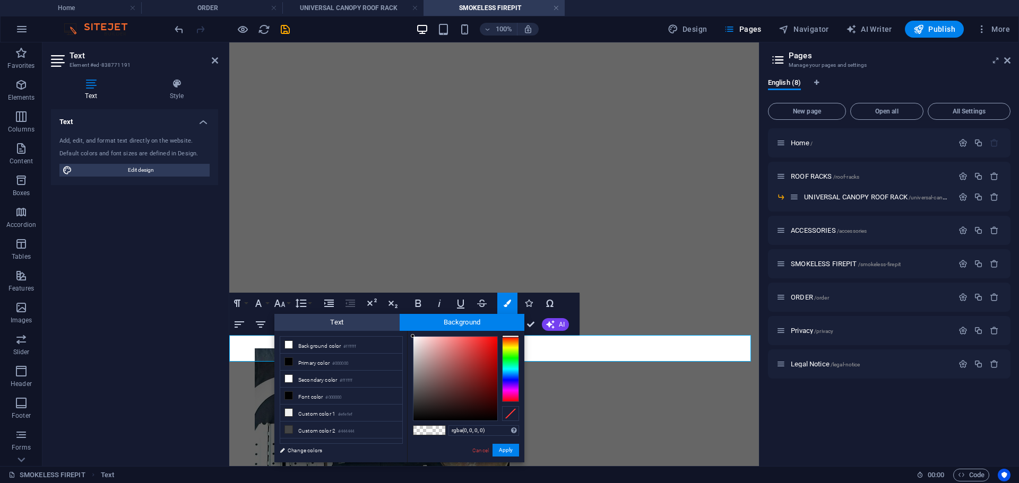
type input "#ed0e0e"
click at [492, 342] on div at bounding box center [455, 379] width 84 height 84
click at [326, 320] on span "Text" at bounding box center [336, 322] width 125 height 17
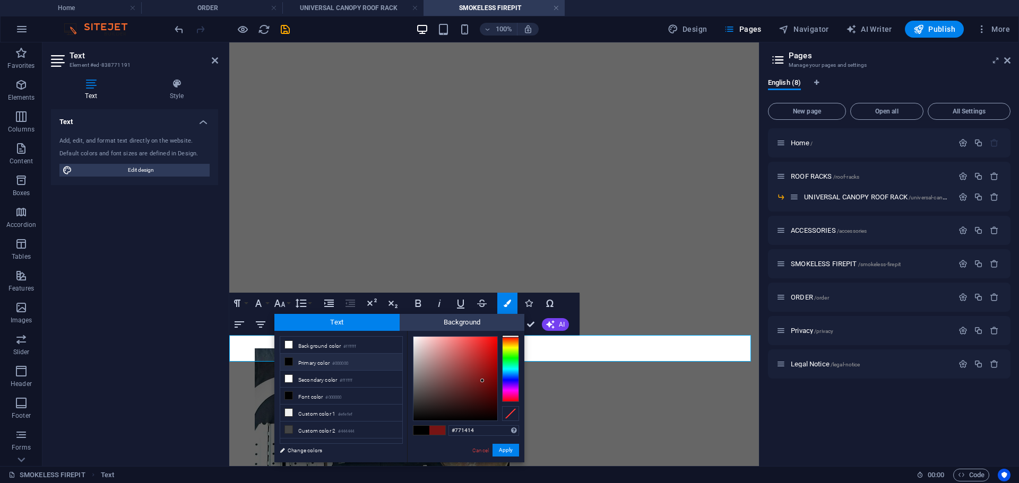
click at [305, 356] on li "Primary color #000000" at bounding box center [341, 362] width 122 height 17
type input "#000000"
click at [507, 454] on button "Apply" at bounding box center [505, 450] width 27 height 13
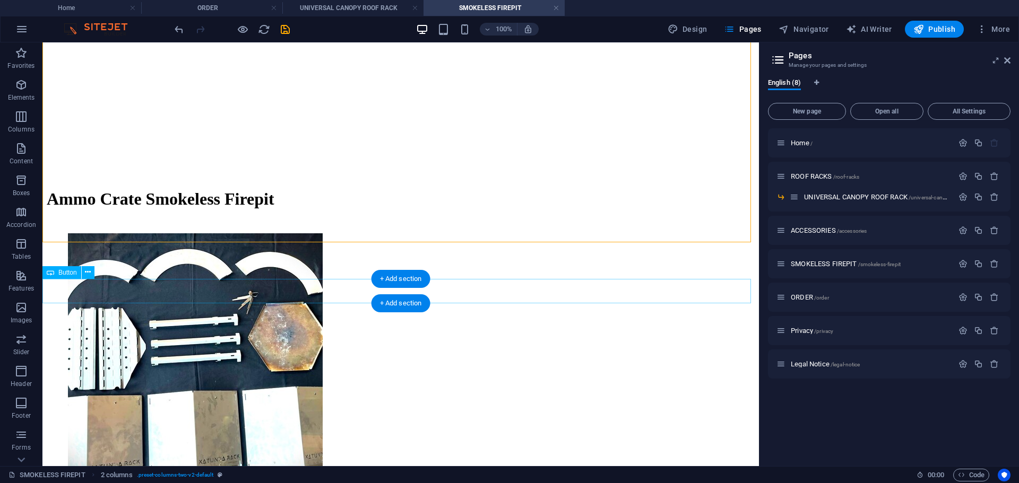
scroll to position [637, 0]
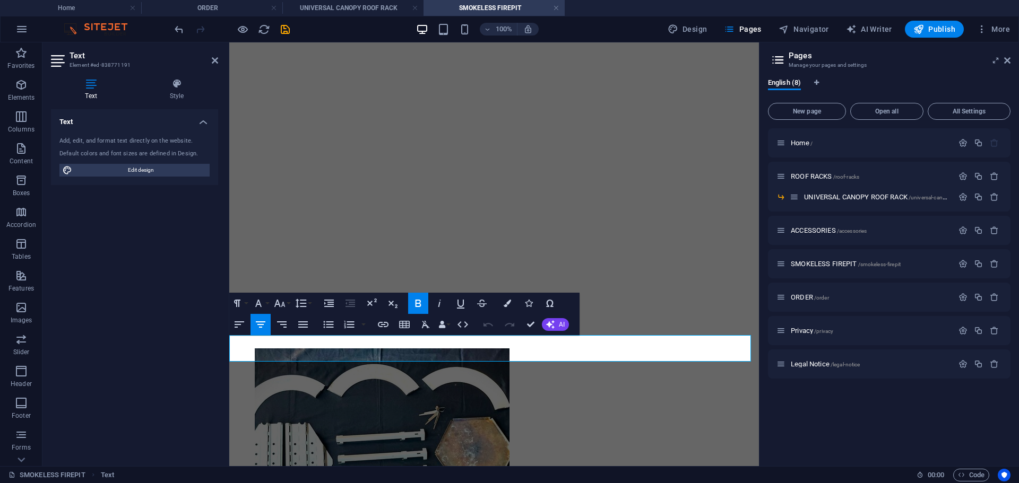
drag, startPoint x: 459, startPoint y: 351, endPoint x: 549, endPoint y: 352, distance: 90.2
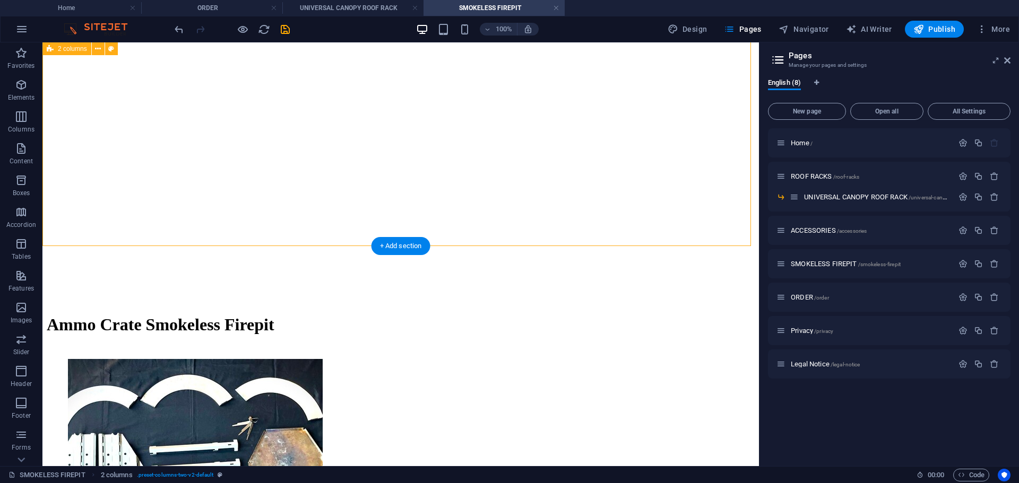
scroll to position [424, 0]
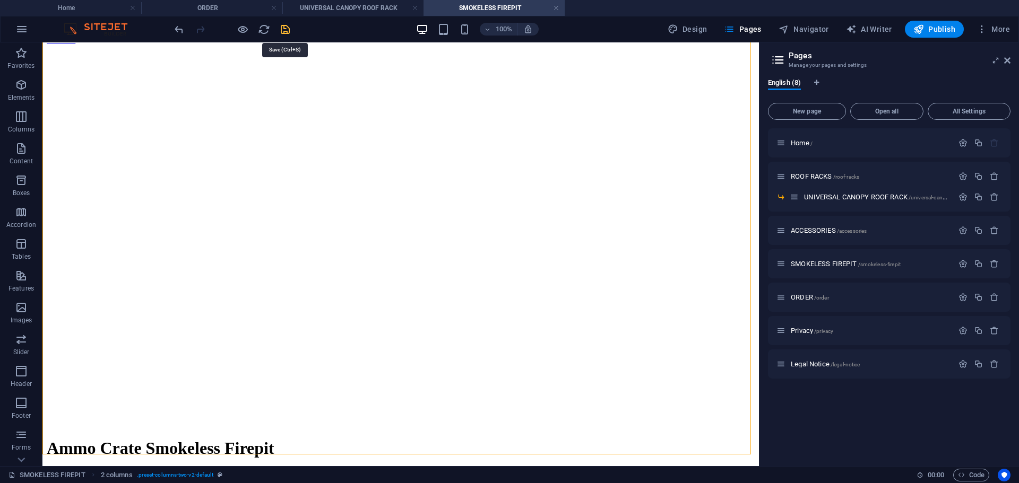
click at [282, 29] on icon "save" at bounding box center [285, 29] width 12 height 12
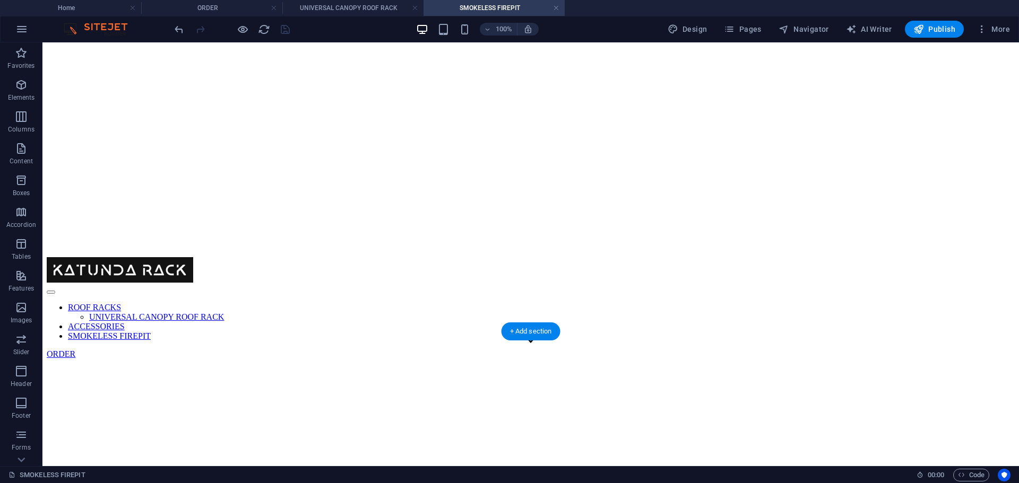
scroll to position [0, 0]
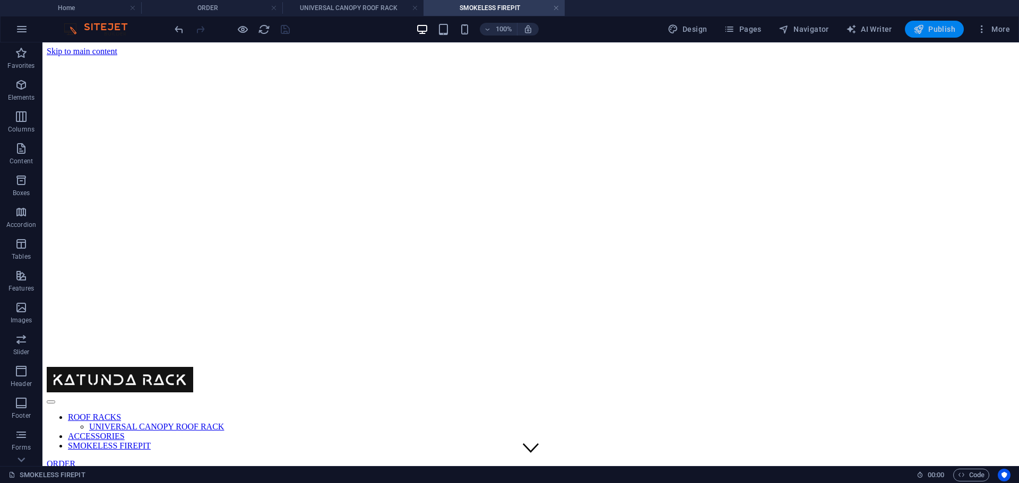
click at [932, 30] on span "Publish" at bounding box center [934, 29] width 42 height 11
